Goal: Information Seeking & Learning: Find specific fact

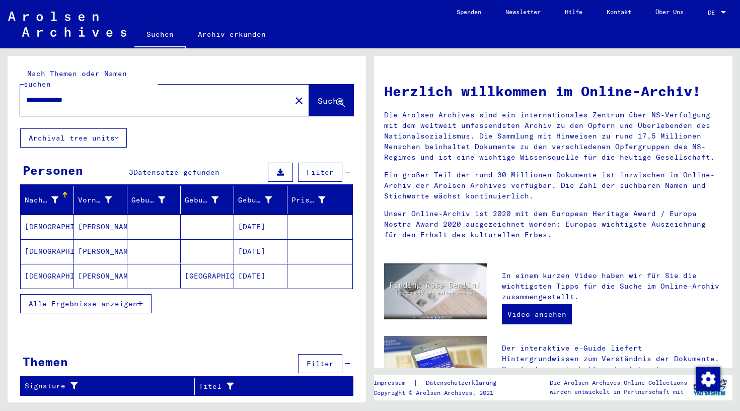
click at [254, 264] on mat-cell "[DATE]" at bounding box center [260, 276] width 53 height 24
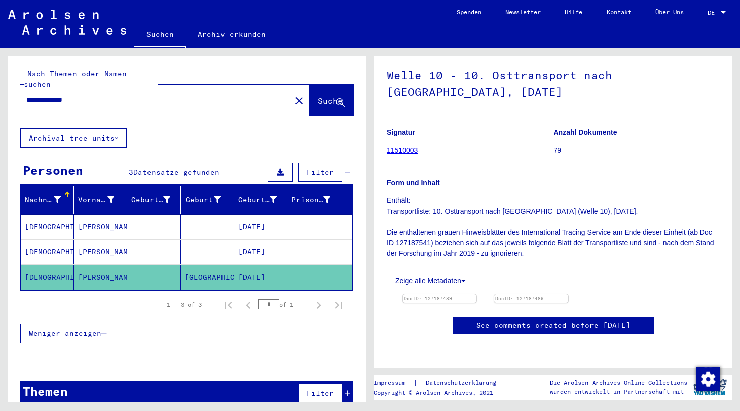
scroll to position [150, 0]
click at [270, 245] on mat-cell "[DATE]" at bounding box center [260, 252] width 53 height 25
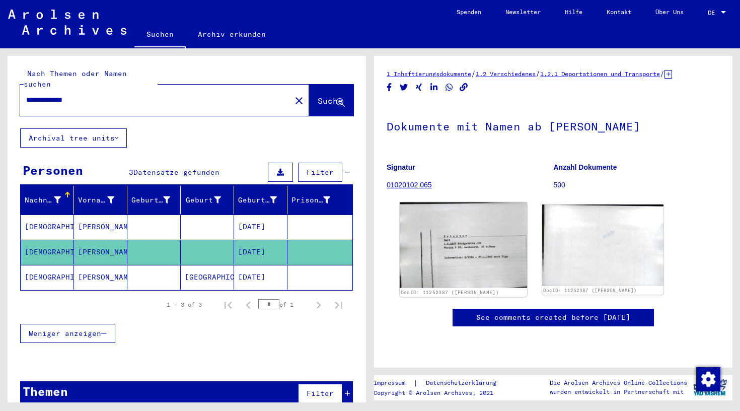
click at [451, 252] on img at bounding box center [463, 245] width 127 height 86
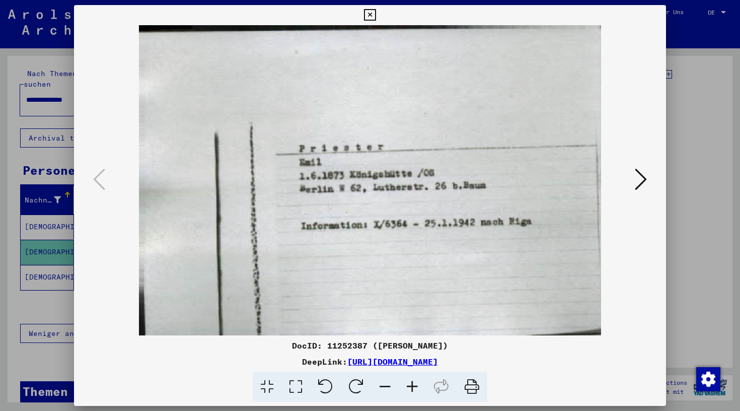
click at [375, 17] on icon at bounding box center [370, 15] width 12 height 12
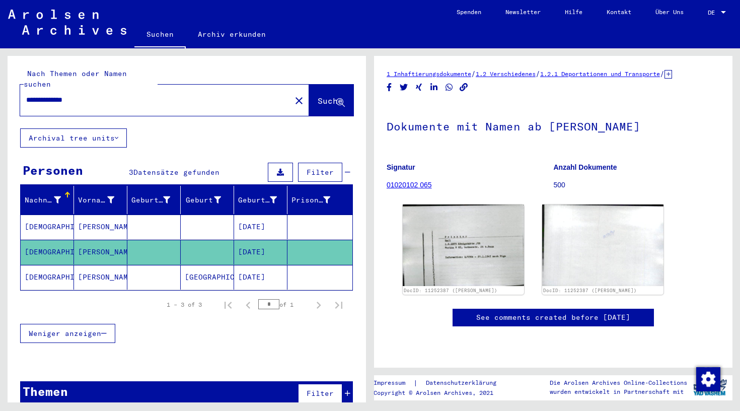
click at [249, 265] on mat-cell "[DATE]" at bounding box center [260, 277] width 53 height 25
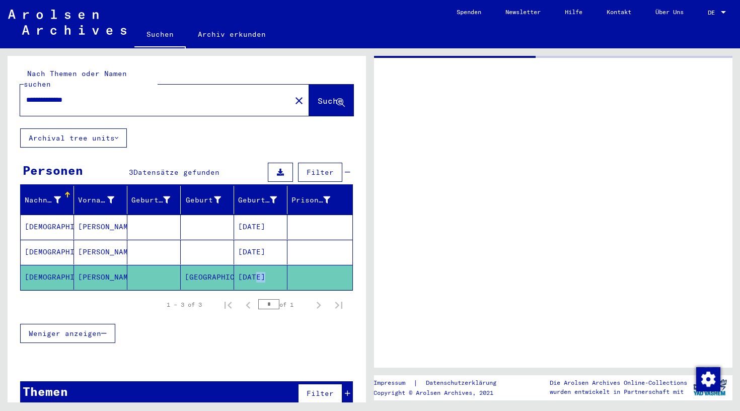
click at [249, 265] on mat-cell "[DATE]" at bounding box center [260, 277] width 53 height 25
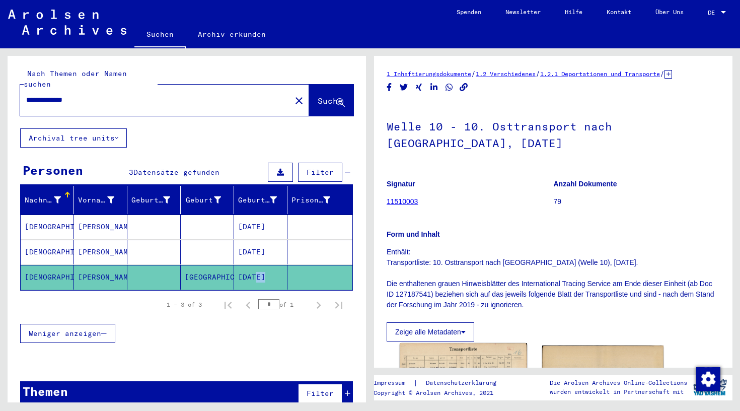
click at [430, 357] on img at bounding box center [463, 388] width 127 height 91
